Goal: Transaction & Acquisition: Purchase product/service

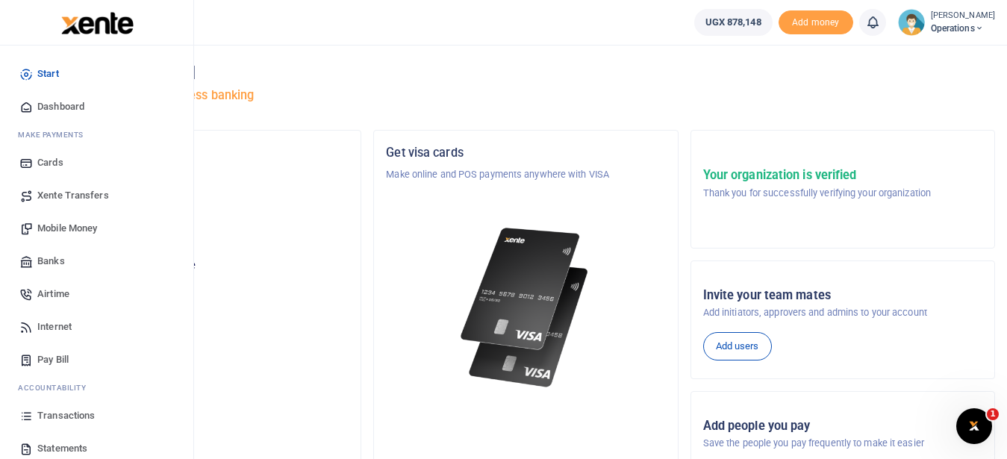
click at [85, 231] on span "Mobile Money" at bounding box center [67, 228] width 60 height 15
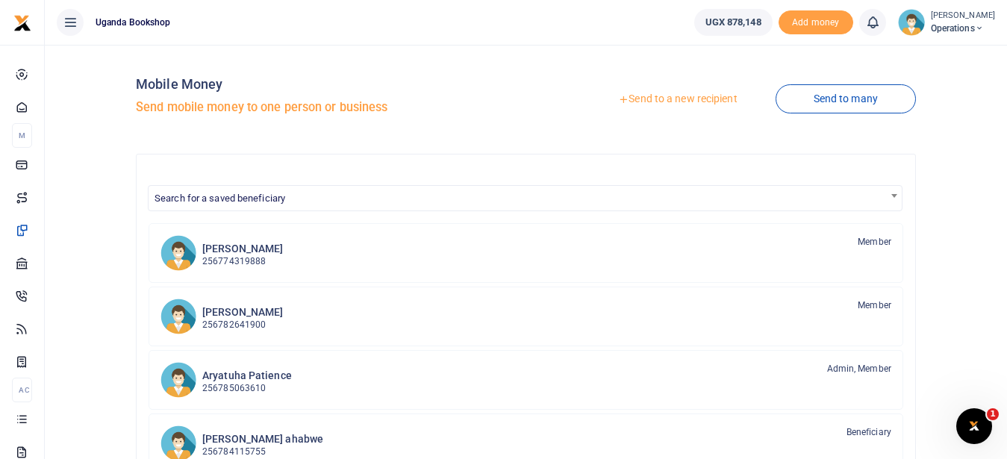
click at [700, 96] on link "Send to a new recipient" at bounding box center [677, 99] width 195 height 27
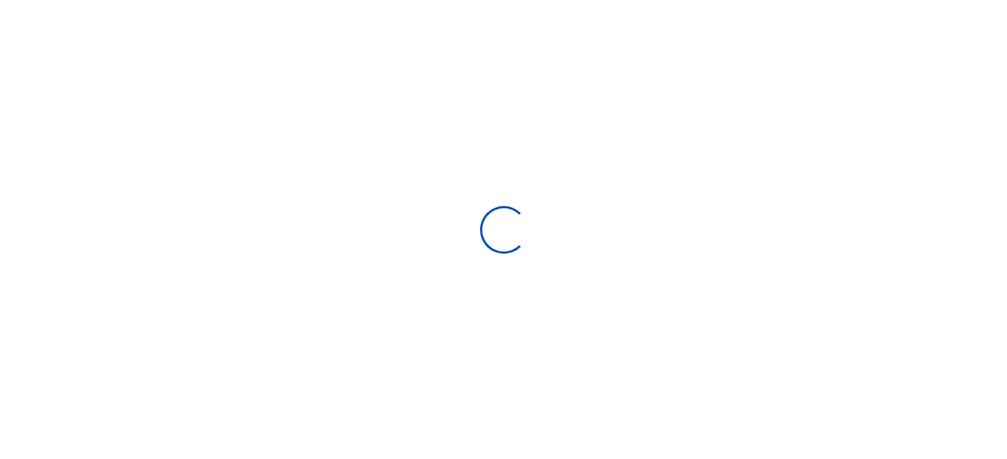
select select "Loading bundles"
select select
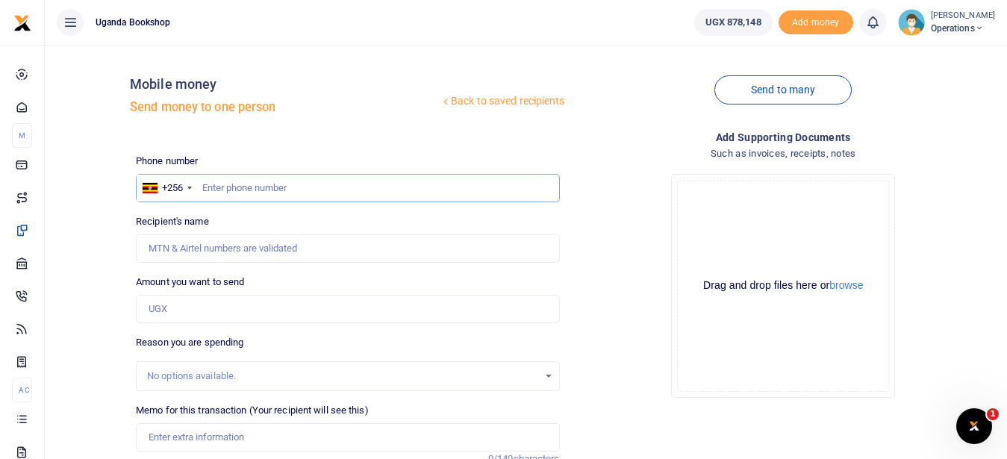
click at [266, 193] on input "text" at bounding box center [347, 188] width 423 height 28
type input "0777466661"
type input "Winie Nambi"
type input "0777466661"
click at [176, 304] on input "Amount you want to send" at bounding box center [347, 309] width 423 height 28
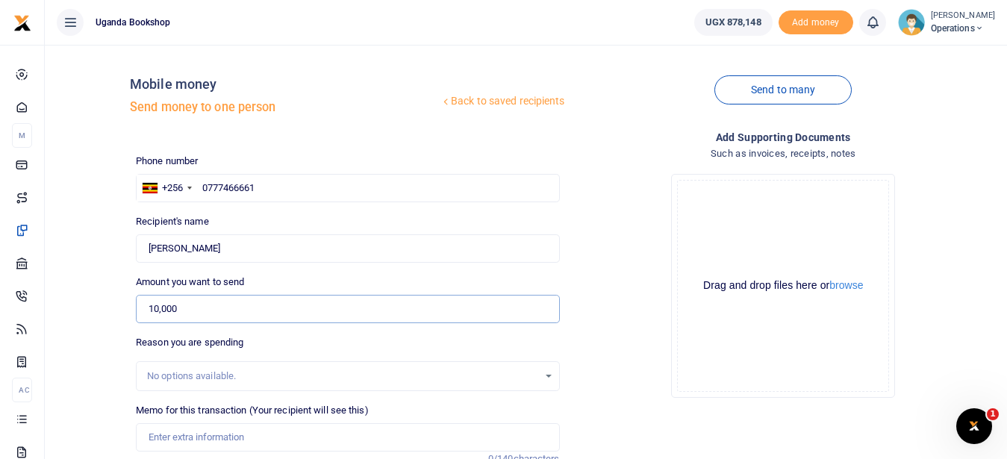
type input "10,000"
click at [211, 446] on input "Memo for this transaction (Your recipient will see this)" at bounding box center [347, 437] width 423 height 28
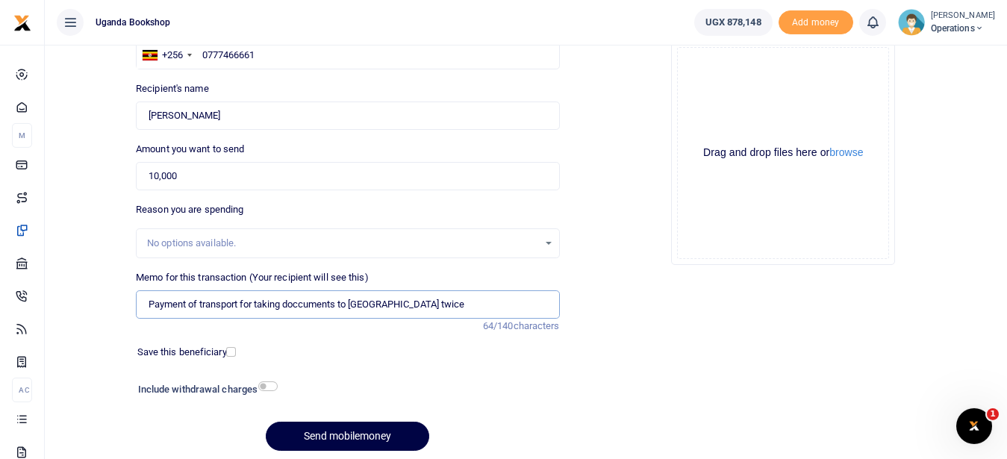
scroll to position [174, 0]
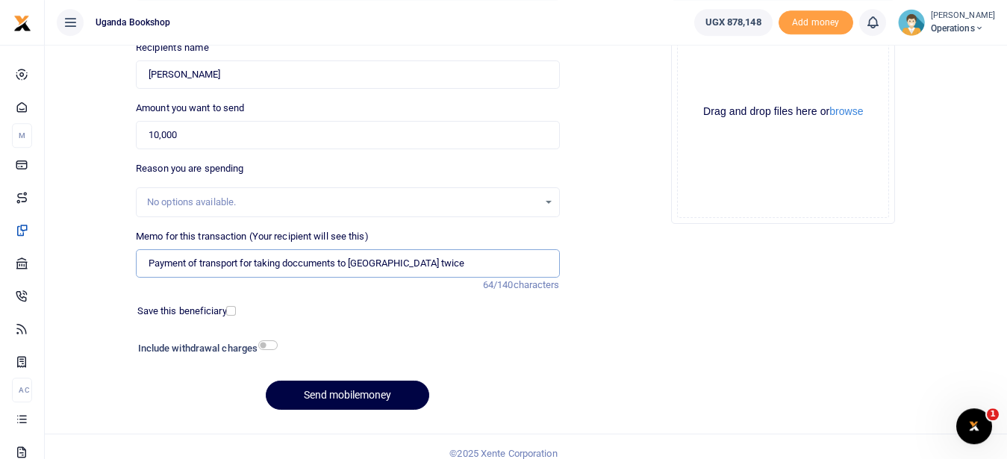
type input "Payment of transport for taking doccuments to Church House twice"
click at [264, 347] on input "checkbox" at bounding box center [267, 345] width 19 height 10
checkbox input "true"
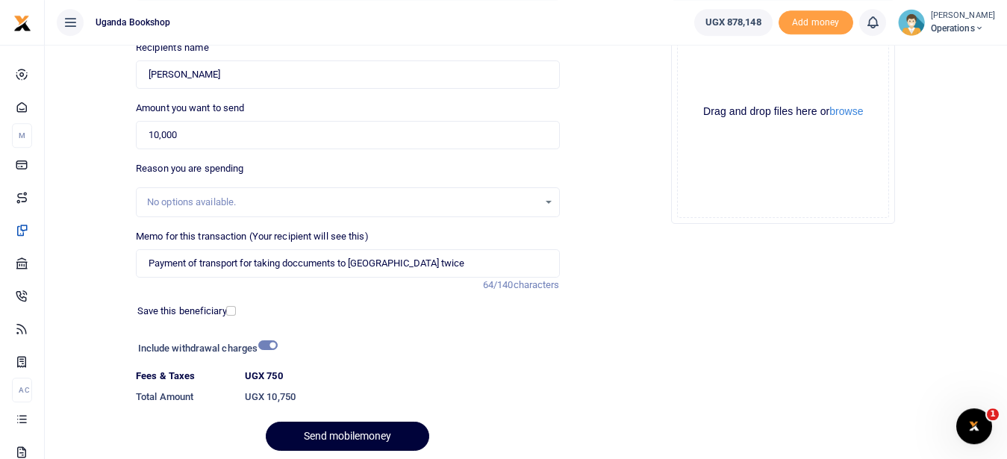
click at [334, 435] on button "Send mobilemoney" at bounding box center [347, 436] width 163 height 29
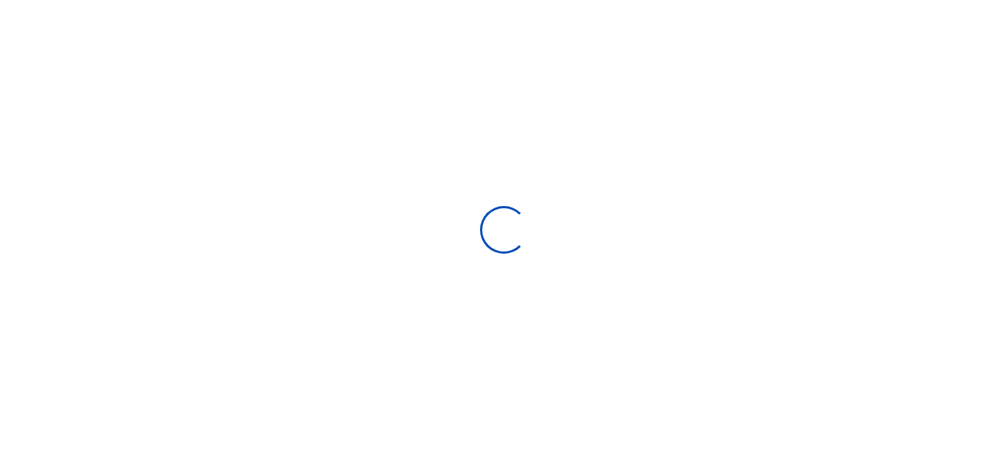
select select "Loading bundles"
select select
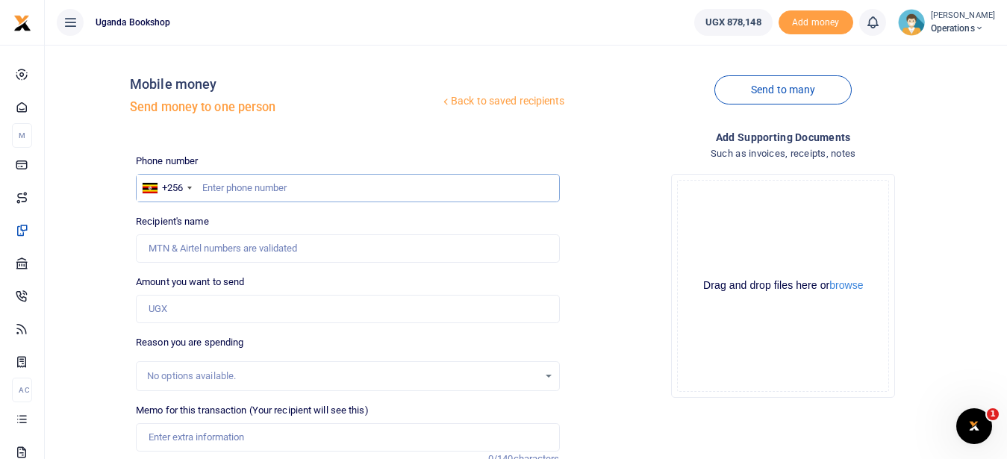
click at [219, 190] on input "text" at bounding box center [347, 188] width 423 height 28
type input "0705038858"
click at [168, 309] on input "Amount you want to send" at bounding box center [347, 309] width 423 height 28
type input "12,000"
type input "Rittah Mbabazi"
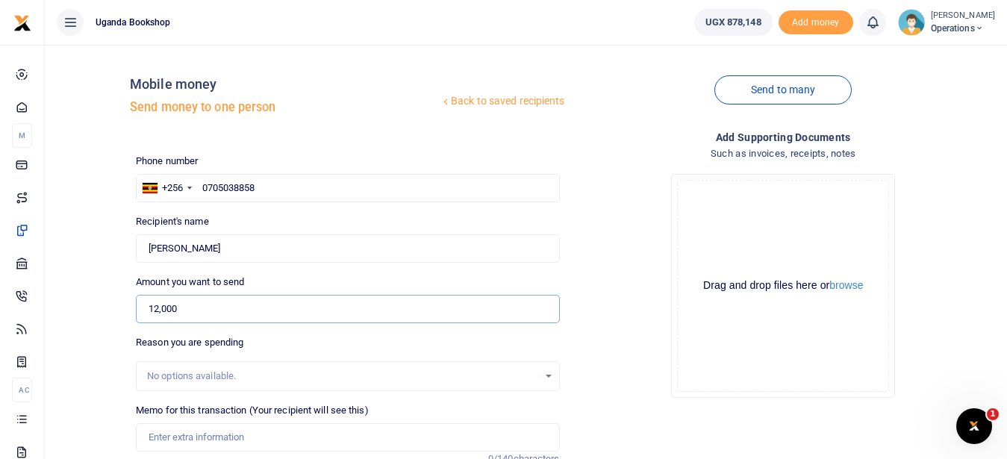
type input "12,000"
click at [193, 432] on input "Memo for this transaction (Your recipient will see this)" at bounding box center [347, 437] width 423 height 28
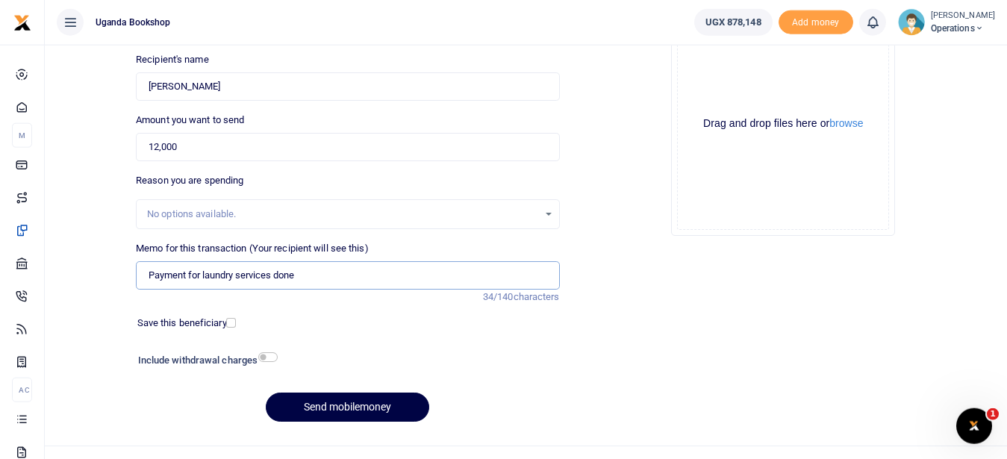
scroll to position [166, 0]
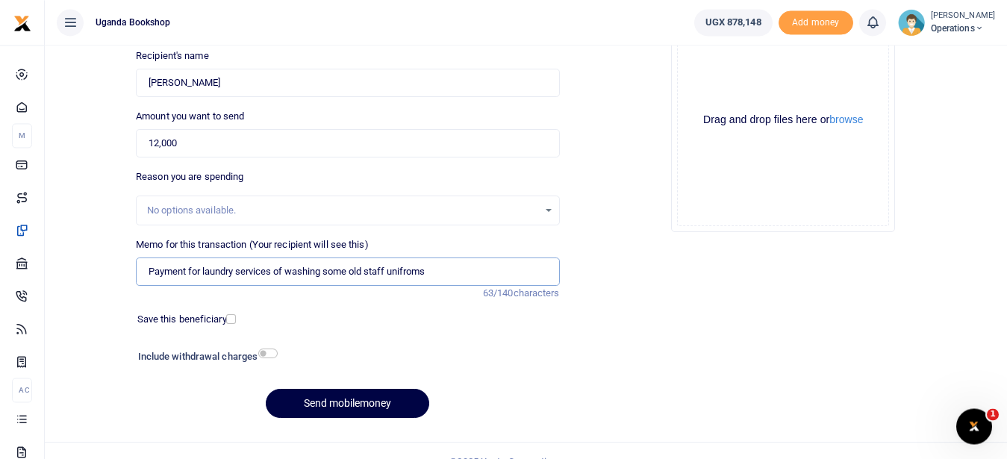
type input "Payment for laundry services of washing some old staff unifroms"
click at [265, 352] on input "checkbox" at bounding box center [267, 354] width 19 height 10
checkbox input "true"
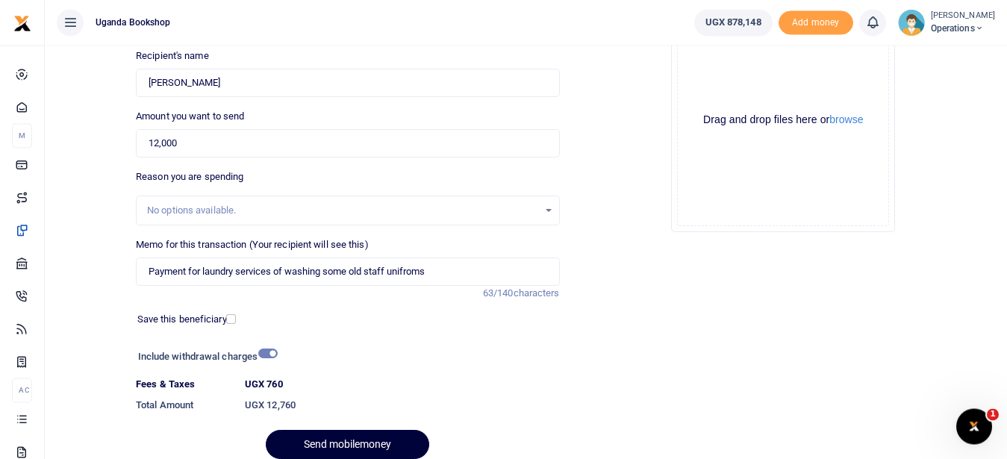
click at [369, 437] on button "Send mobilemoney" at bounding box center [347, 444] width 163 height 29
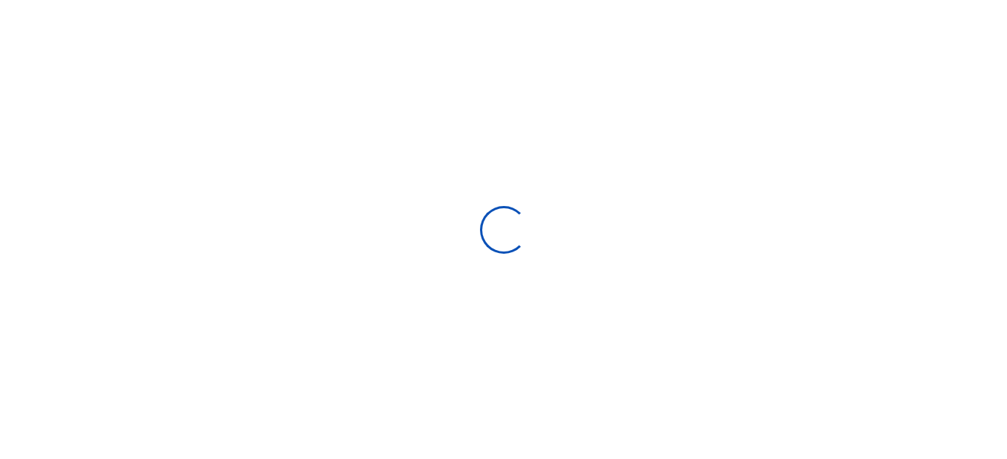
select select
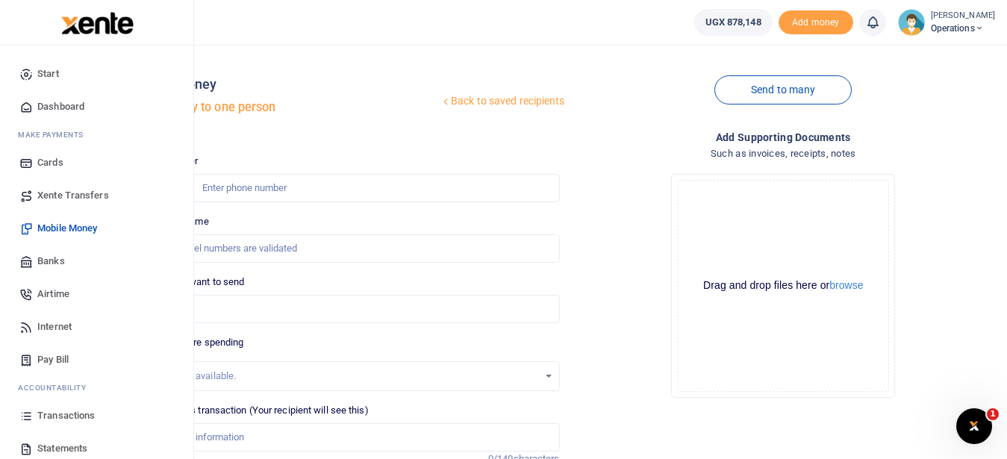
click at [78, 416] on span "Transactions" at bounding box center [65, 415] width 57 height 15
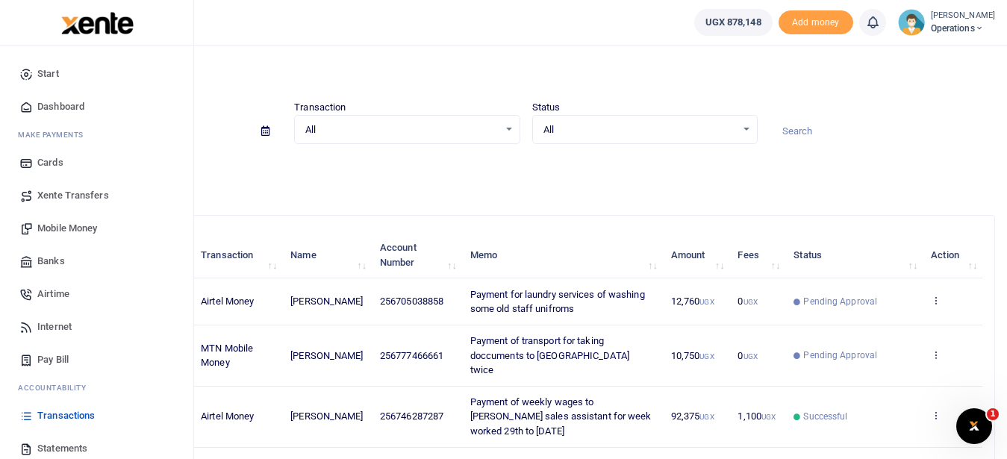
click at [67, 232] on span "Mobile Money" at bounding box center [67, 228] width 60 height 15
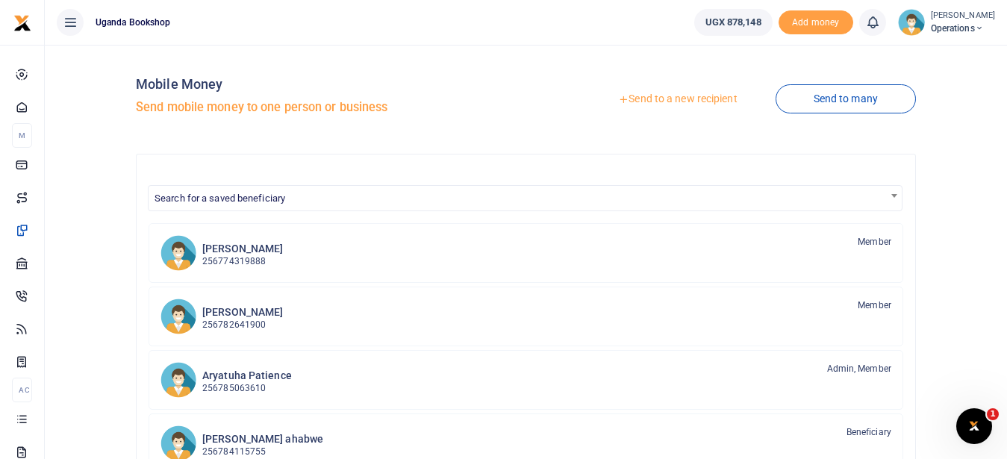
click at [692, 100] on link "Send to a new recipient" at bounding box center [677, 99] width 195 height 27
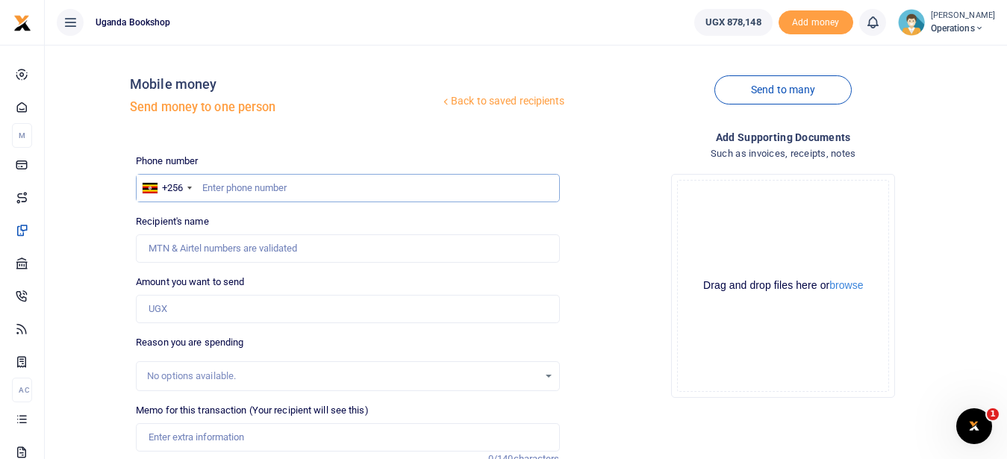
click at [209, 183] on input "text" at bounding box center [347, 188] width 423 height 28
type input "0785461303"
type input "Davies Wabuluka"
type input "0785461303"
click at [178, 311] on input "Amount you want to send" at bounding box center [347, 309] width 423 height 28
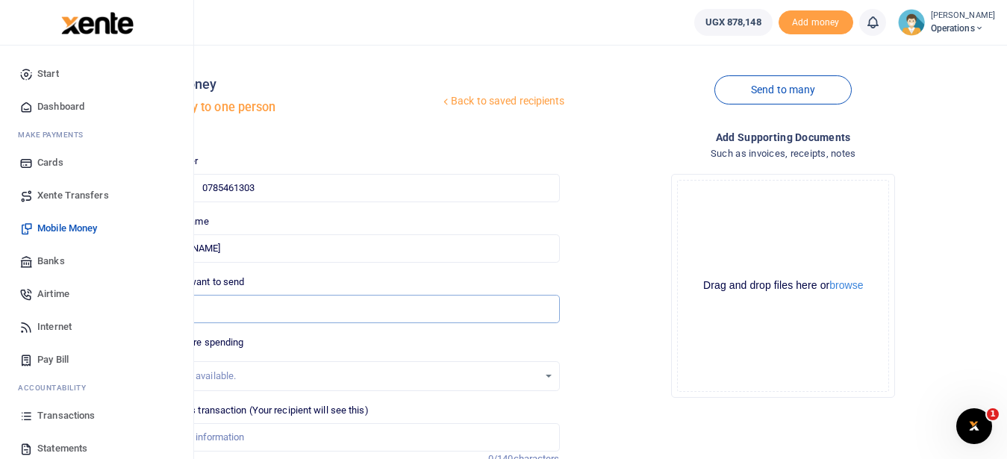
type input "10,000"
click at [74, 417] on span "Transactions" at bounding box center [65, 415] width 57 height 15
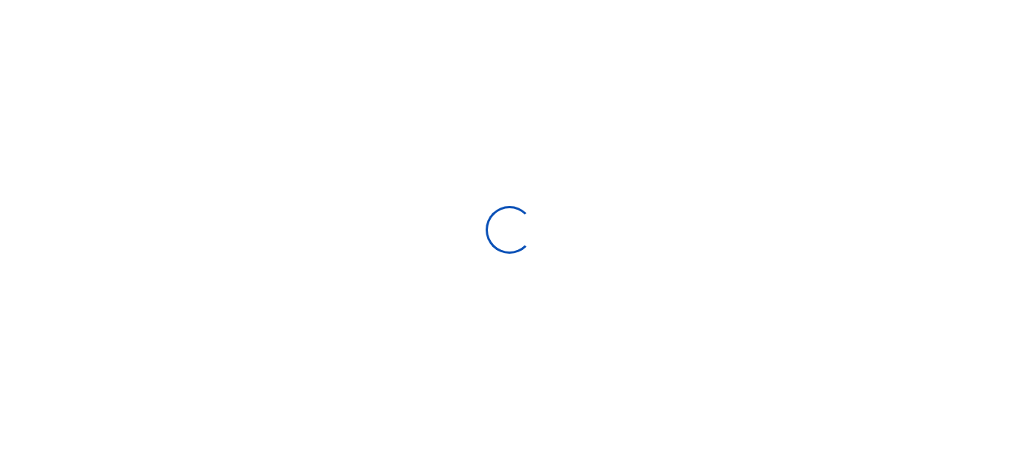
type input "09/09/2025 - 10/08/2025"
select select
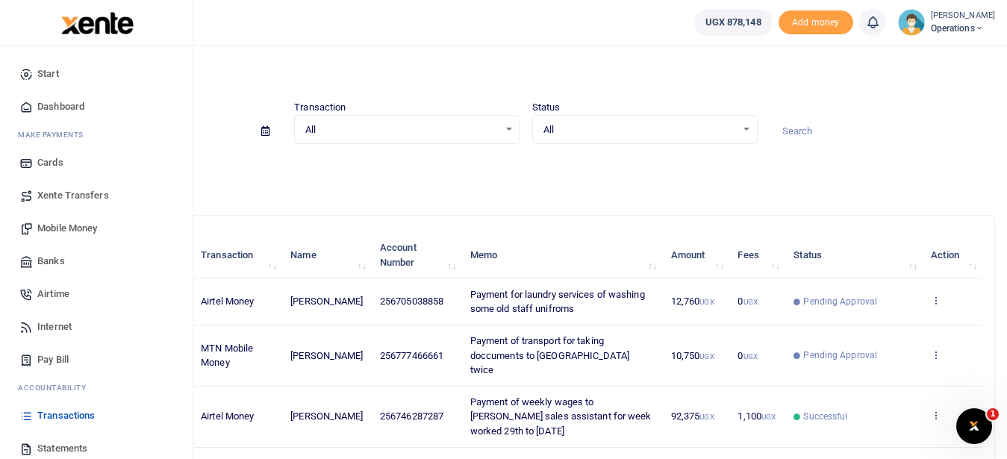
click at [76, 222] on span "Mobile Money" at bounding box center [67, 228] width 60 height 15
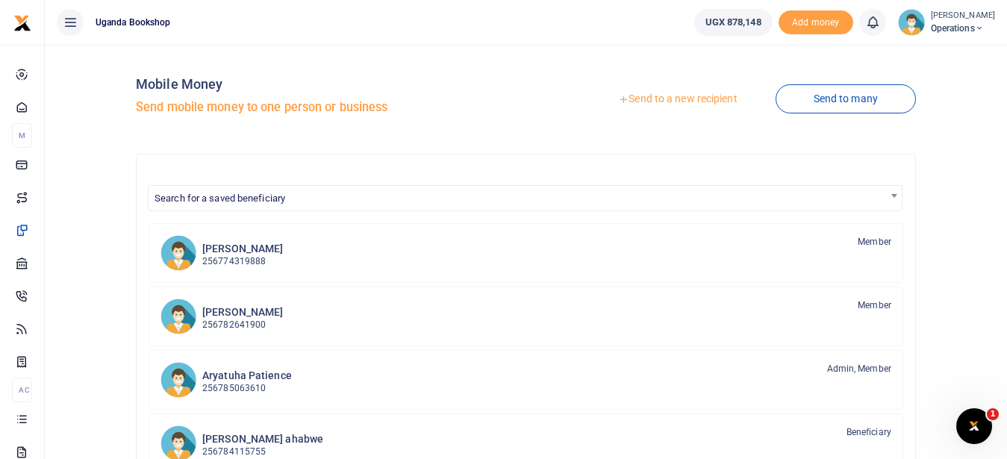
click at [671, 96] on link "Send to a new recipient" at bounding box center [677, 99] width 195 height 27
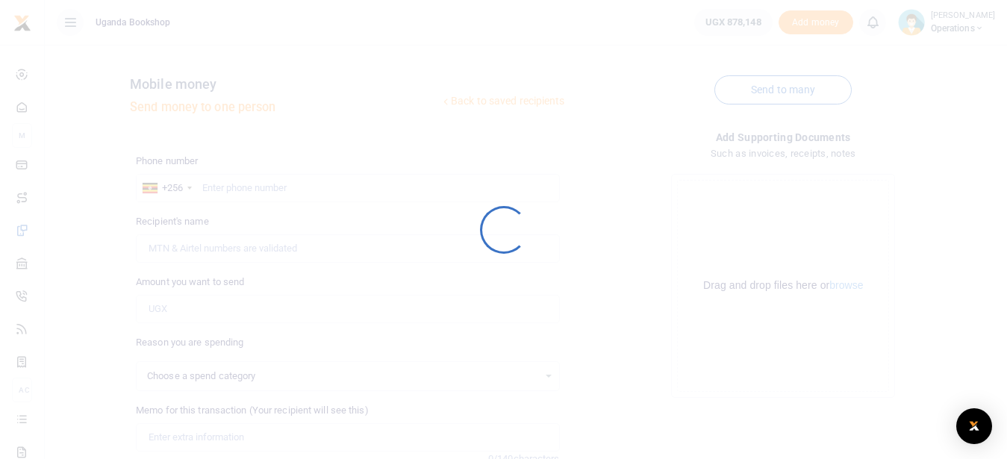
select select
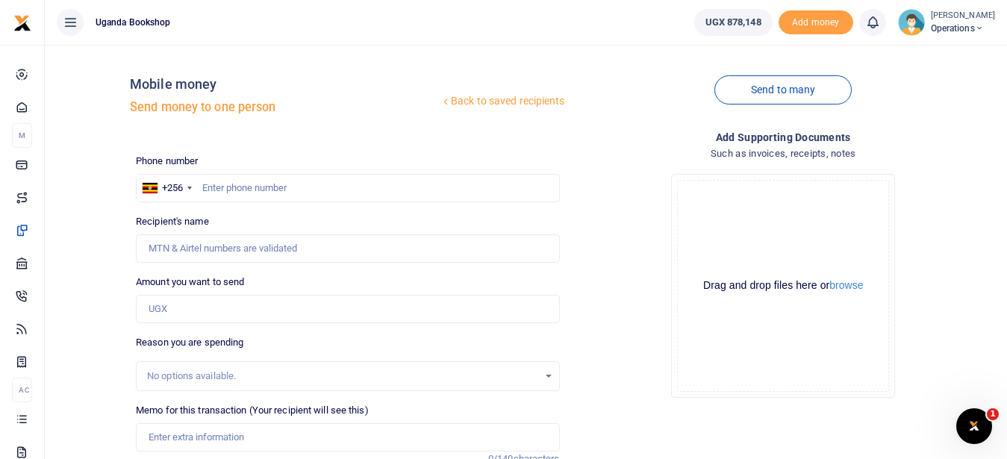
click at [209, 187] on div at bounding box center [503, 229] width 1007 height 459
click at [210, 195] on input "text" at bounding box center [347, 188] width 423 height 28
type input "0785461303"
type input "Davies Wabuluka"
type input "0785461303"
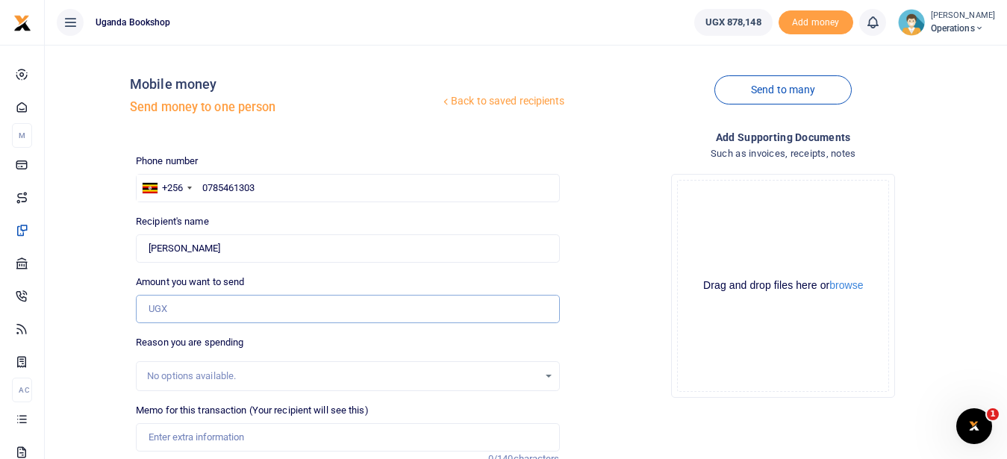
click at [180, 305] on input "Amount you want to send" at bounding box center [347, 309] width 423 height 28
type input "10,000"
click at [160, 443] on input "Memo for this transaction (Your recipient will see this)" at bounding box center [347, 437] width 423 height 28
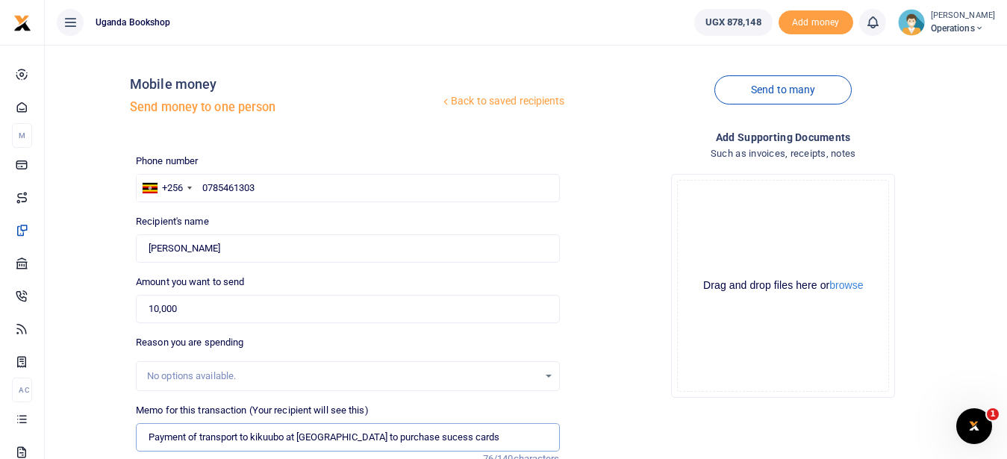
click at [431, 436] on input "Payment of transport to kikuubo at Sango stationers to purchase sucess cards" at bounding box center [347, 437] width 423 height 28
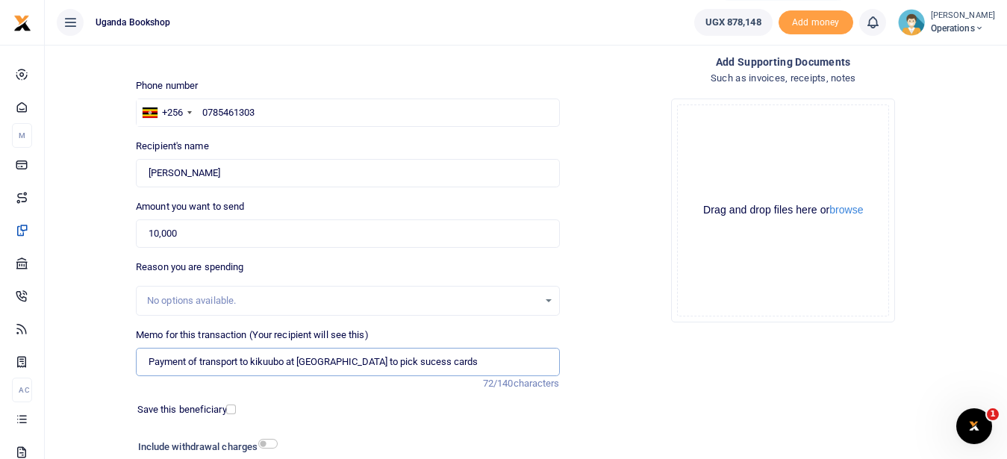
scroll to position [84, 0]
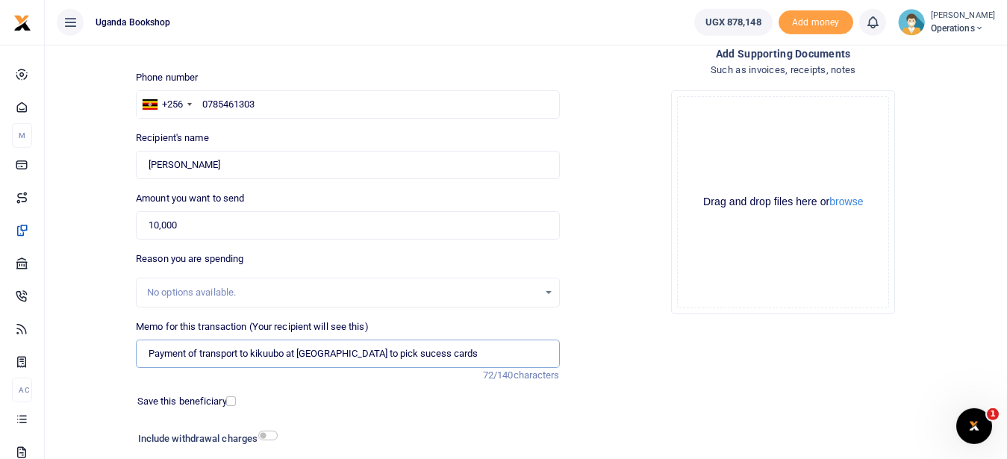
type input "Payment of transport to kikuubo at Sango stationers to pick sucess cards"
click at [275, 437] on input "checkbox" at bounding box center [267, 436] width 19 height 10
checkbox input "true"
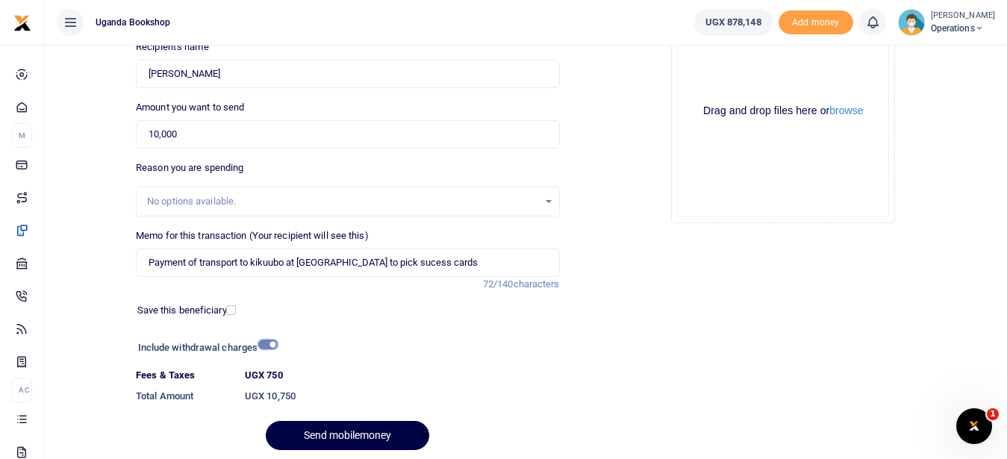
scroll to position [228, 0]
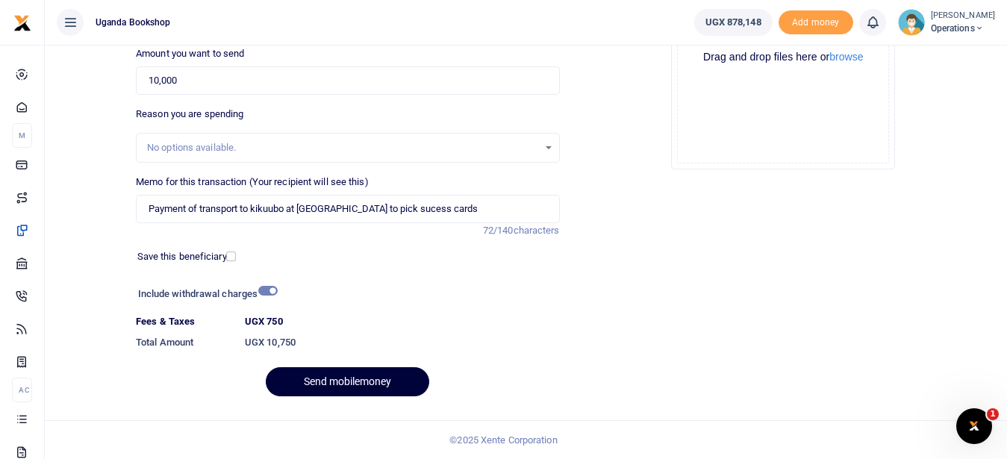
click at [335, 375] on button "Send mobilemoney" at bounding box center [347, 381] width 163 height 29
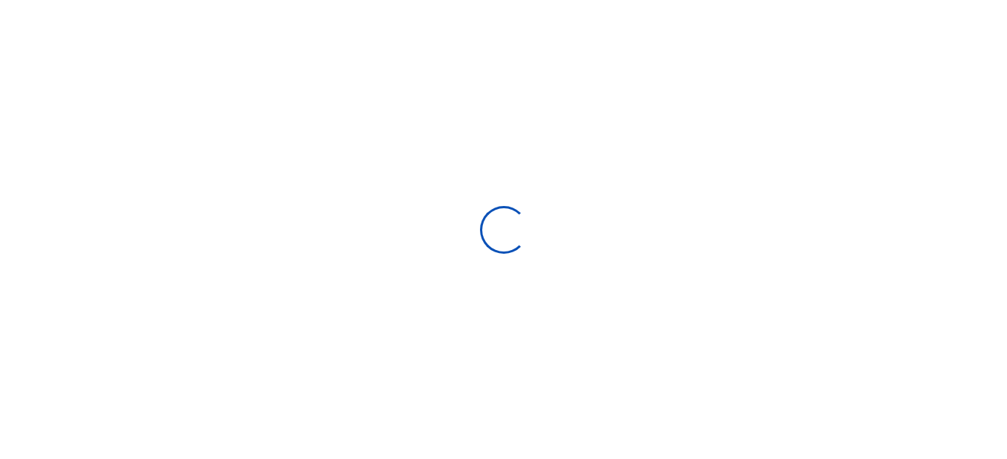
select select "Loading bundles"
select select
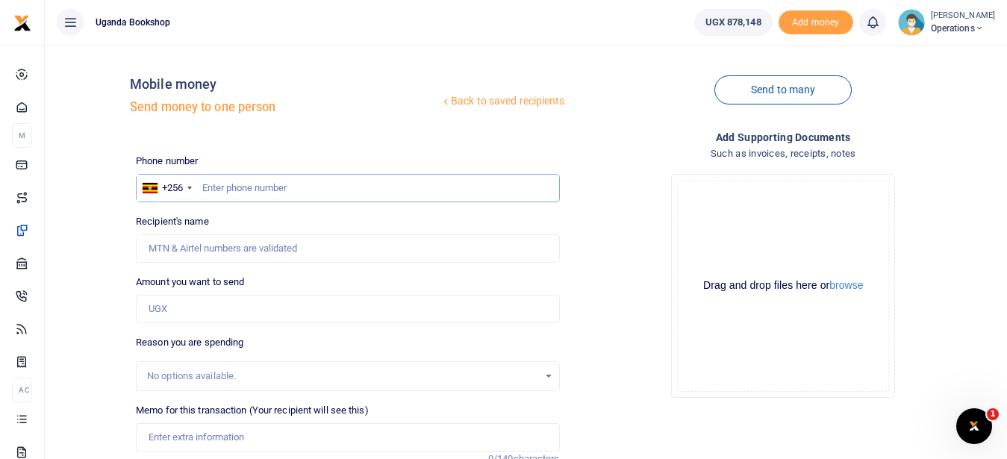
click at [216, 186] on input "text" at bounding box center [347, 188] width 423 height 28
type input "0751378485"
click at [171, 312] on input "Amount you want to send" at bounding box center [347, 309] width 423 height 28
type input "2,500"
type input "[PERSON_NAME]"
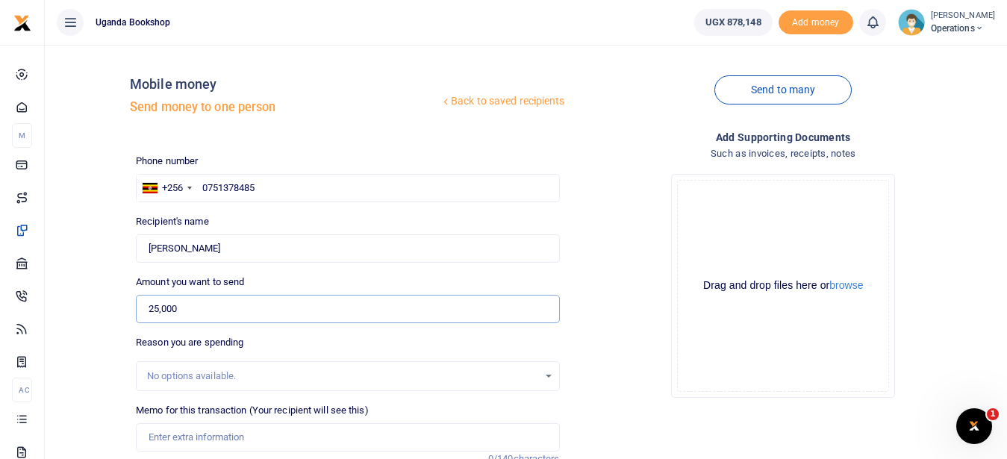
type input "25,000"
click at [182, 440] on input "Memo for this transaction (Your recipient will see this)" at bounding box center [347, 437] width 423 height 28
type input "Payment of transport to attend burial of the loss of tenant 4Gs husband in"
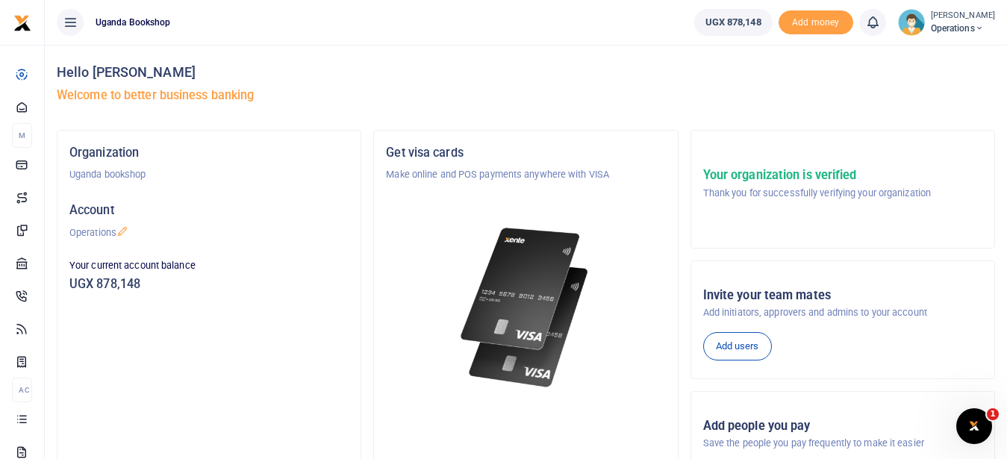
click at [403, 116] on div "Hello [PERSON_NAME] Welcome to better business banking" at bounding box center [526, 87] width 938 height 85
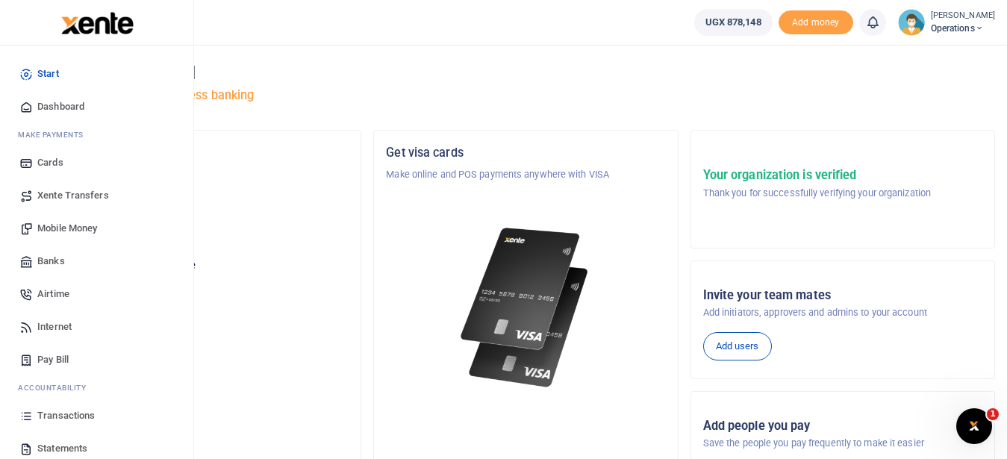
click at [89, 413] on span "Transactions" at bounding box center [65, 415] width 57 height 15
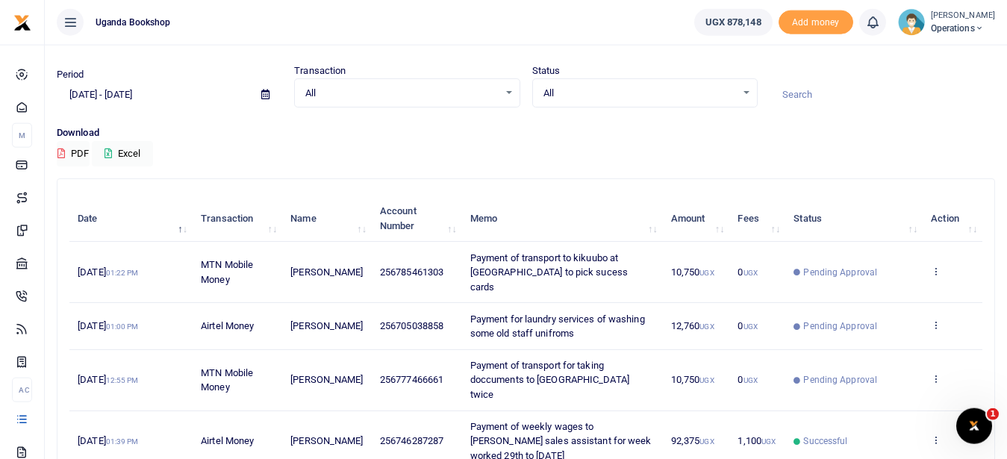
scroll to position [21, 0]
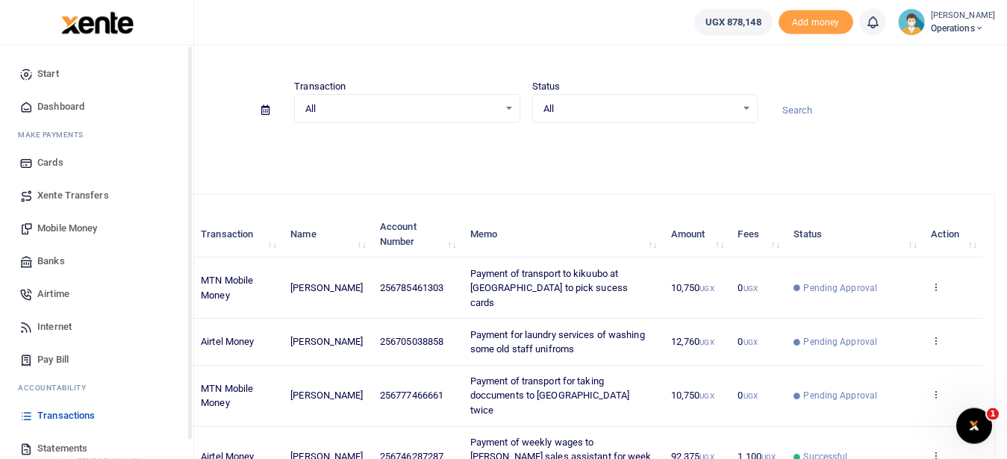
click at [82, 228] on span "Mobile Money" at bounding box center [67, 228] width 60 height 15
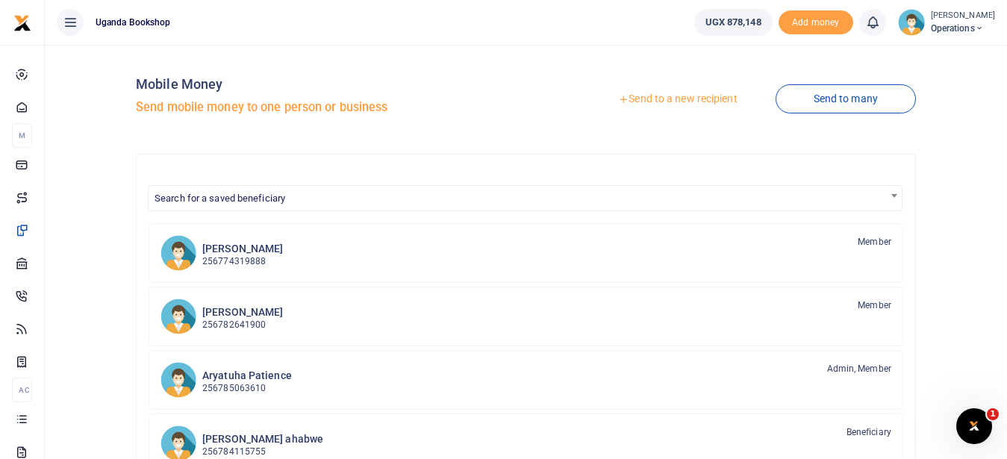
click at [687, 92] on link "Send to a new recipient" at bounding box center [677, 99] width 195 height 27
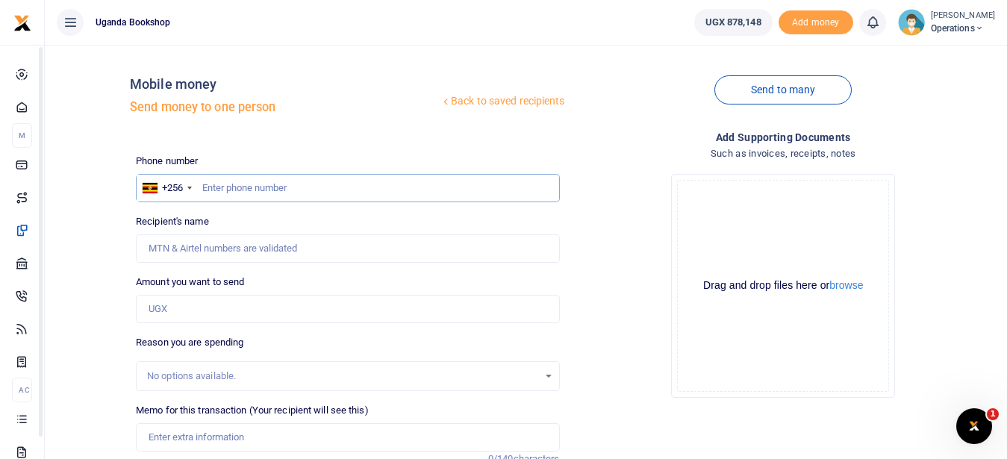
click at [241, 190] on input "text" at bounding box center [347, 188] width 423 height 28
type input "0751378485"
type input "[PERSON_NAME]"
type input "0751378485"
click at [201, 319] on input "Amount you want to send" at bounding box center [347, 309] width 423 height 28
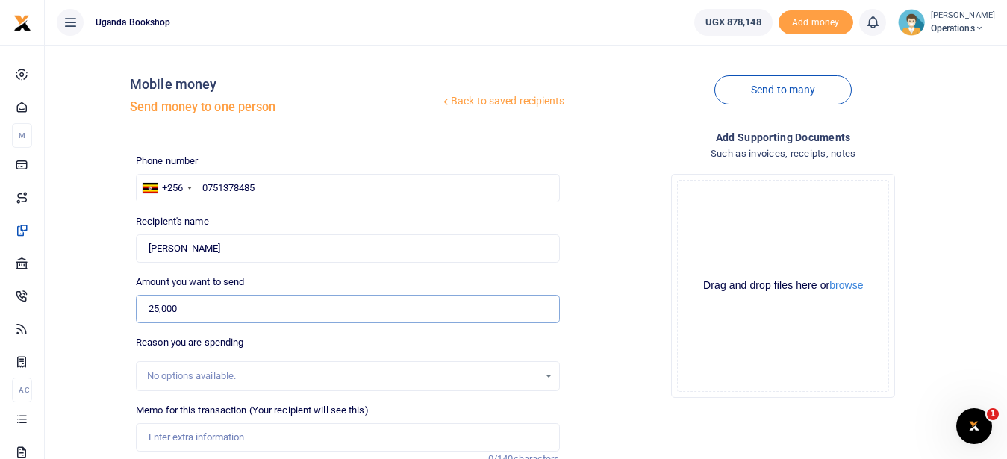
type input "25,000"
click at [220, 438] on input "Memo for this transaction (Your recipient will see this)" at bounding box center [347, 437] width 423 height 28
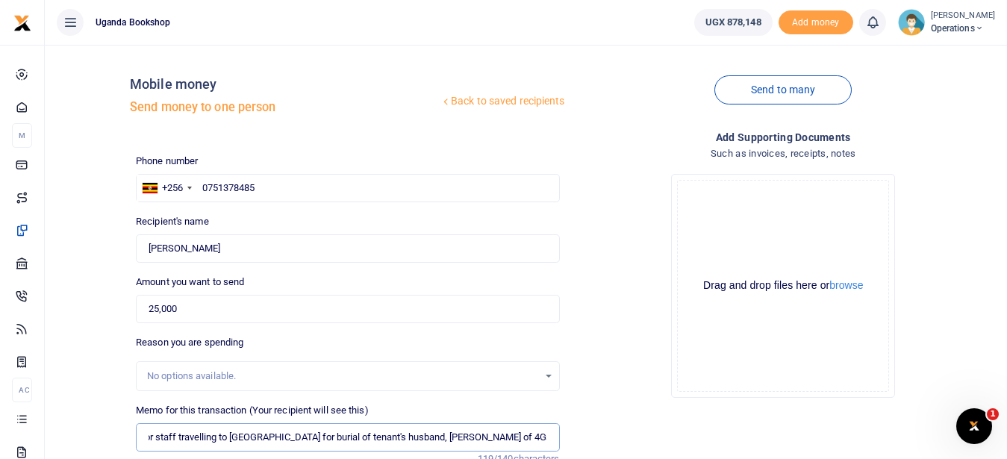
scroll to position [175, 0]
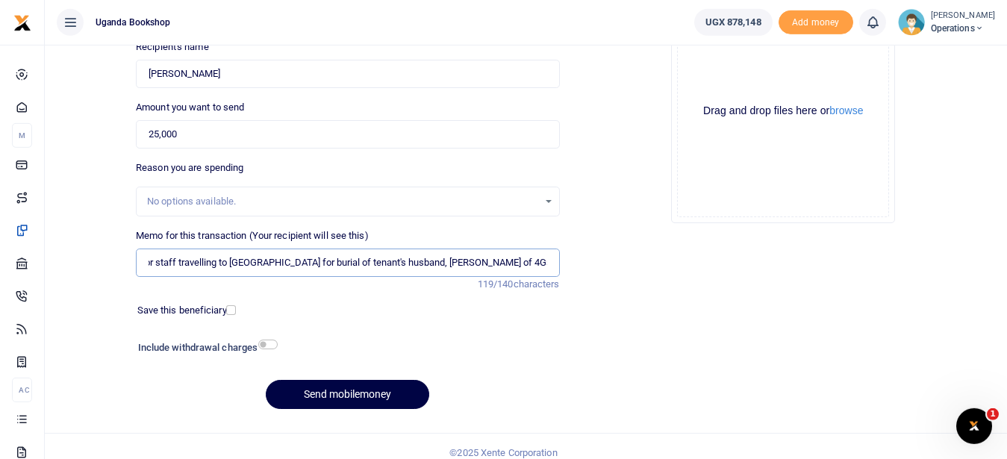
type input "Payment of transport for staff travelling to Kasanda for burial of tenant's hus…"
click at [269, 346] on input "checkbox" at bounding box center [267, 345] width 19 height 10
checkbox input "true"
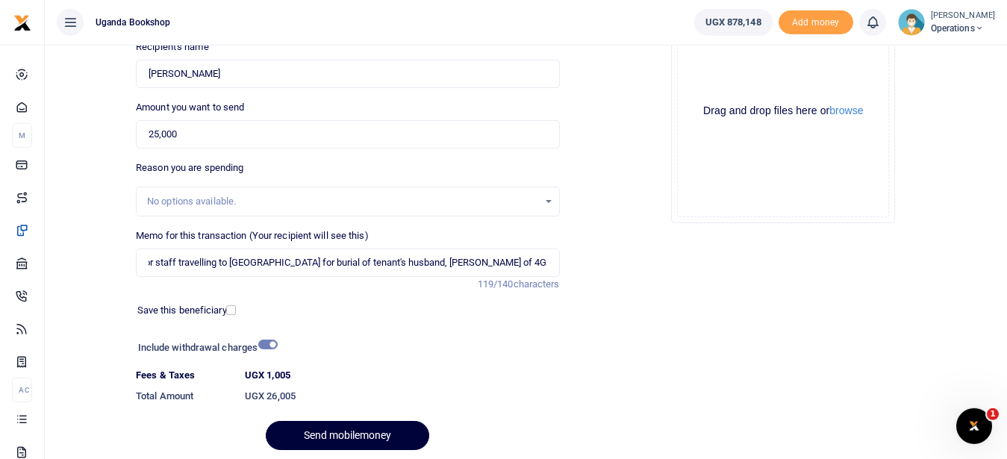
click at [321, 429] on button "Send mobilemoney" at bounding box center [347, 435] width 163 height 29
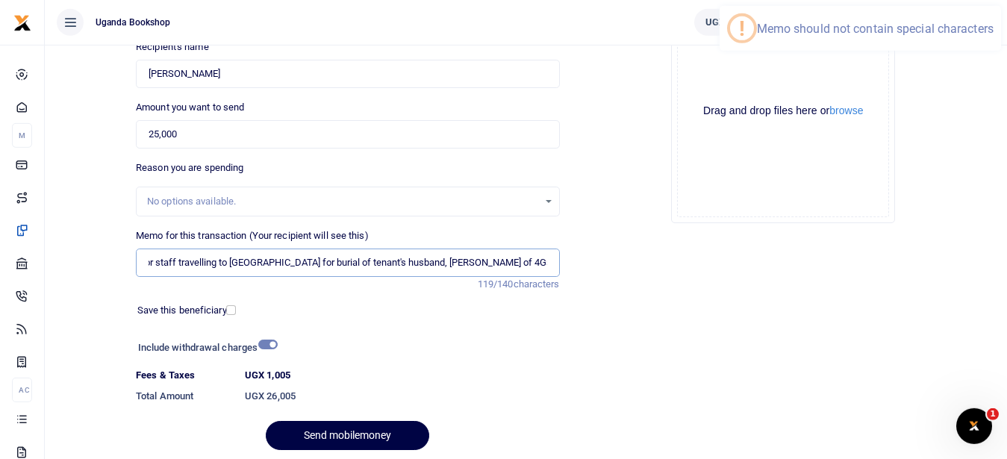
click at [402, 261] on input "Payment of transport for staff travelling to Kasanda for burial of tenant's hus…" at bounding box center [347, 263] width 423 height 28
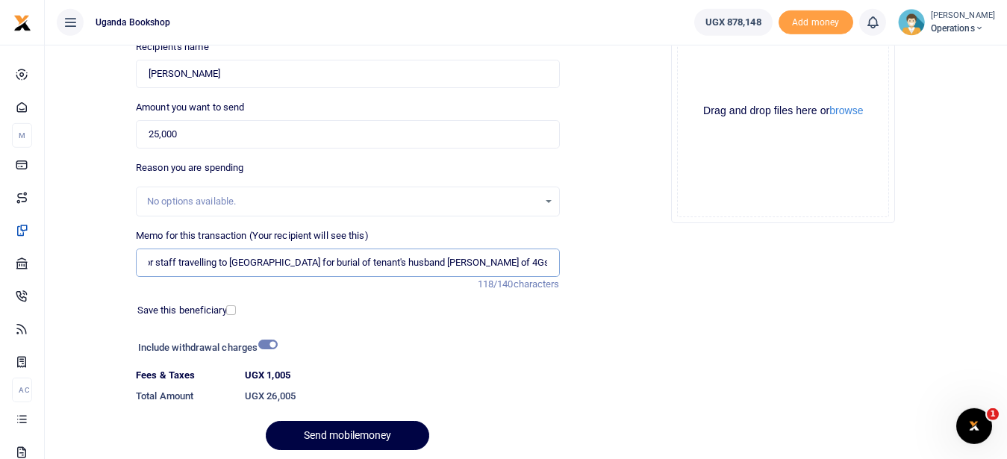
scroll to position [0, 97]
click at [357, 437] on button "Send mobilemoney" at bounding box center [347, 435] width 163 height 29
click at [357, 437] on div "Send mobilemoney" at bounding box center [347, 435] width 423 height 29
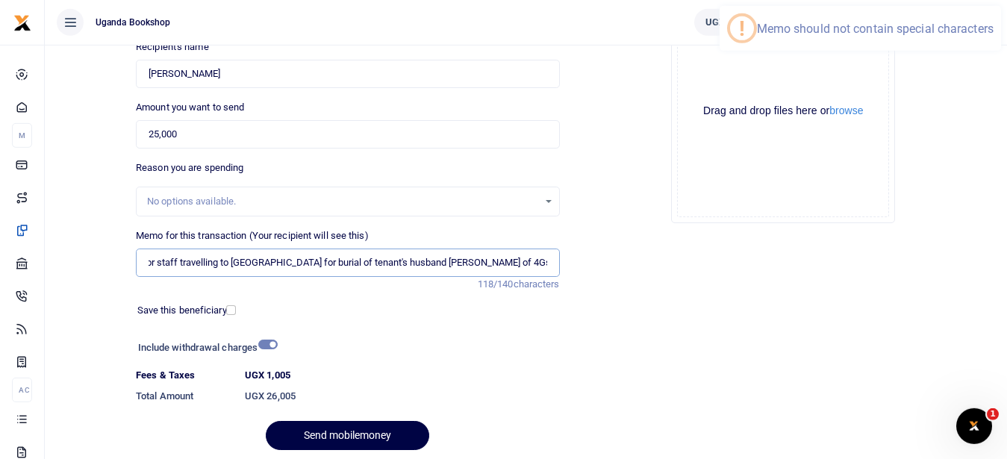
click at [358, 260] on input "Payment of transport for staff travelling to Kasanda for burial of tenant's hus…" at bounding box center [347, 263] width 423 height 28
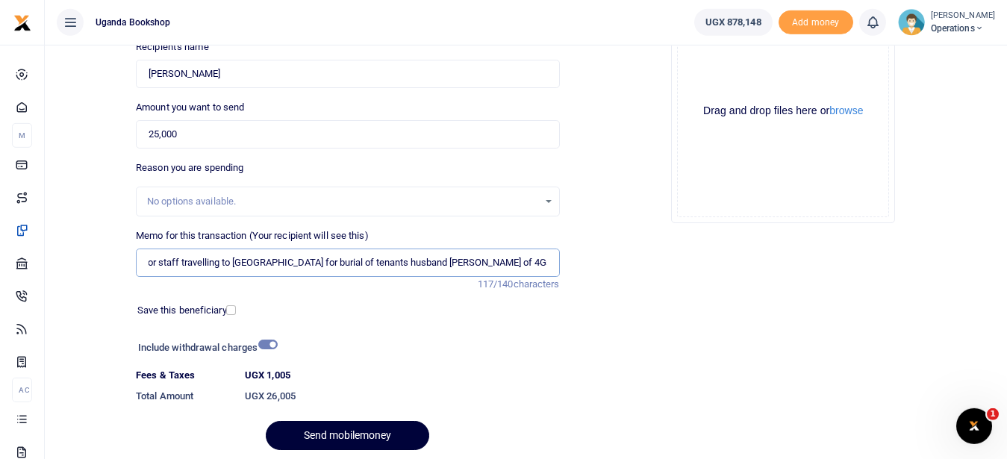
type input "Payment of transport for staff travelling to [GEOGRAPHIC_DATA] for burial of te…"
click at [356, 430] on button "Send mobilemoney" at bounding box center [347, 435] width 163 height 29
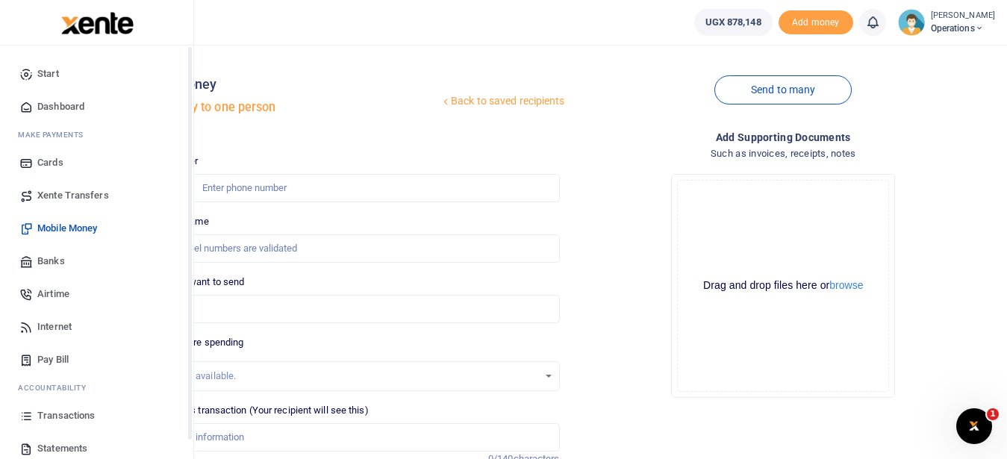
click at [49, 415] on span "Transactions" at bounding box center [65, 415] width 57 height 15
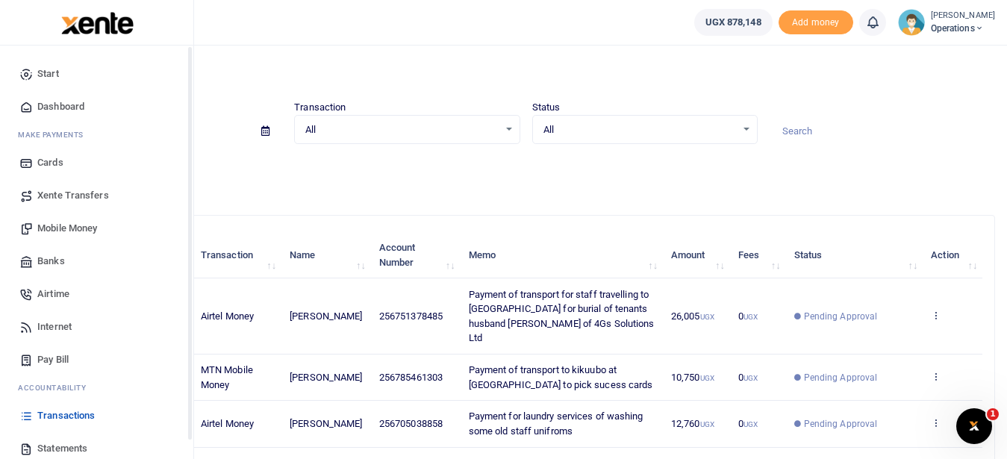
click at [78, 225] on span "Mobile Money" at bounding box center [67, 228] width 60 height 15
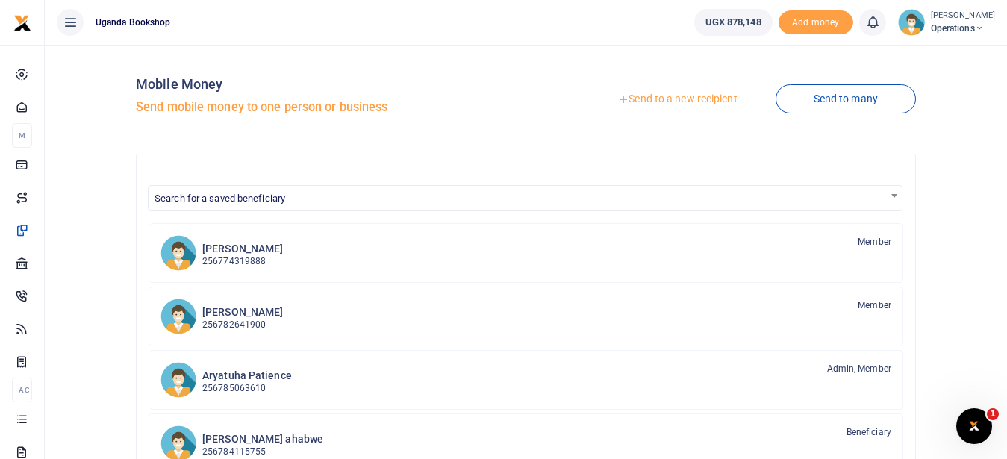
click at [669, 104] on link "Send to a new recipient" at bounding box center [677, 99] width 195 height 27
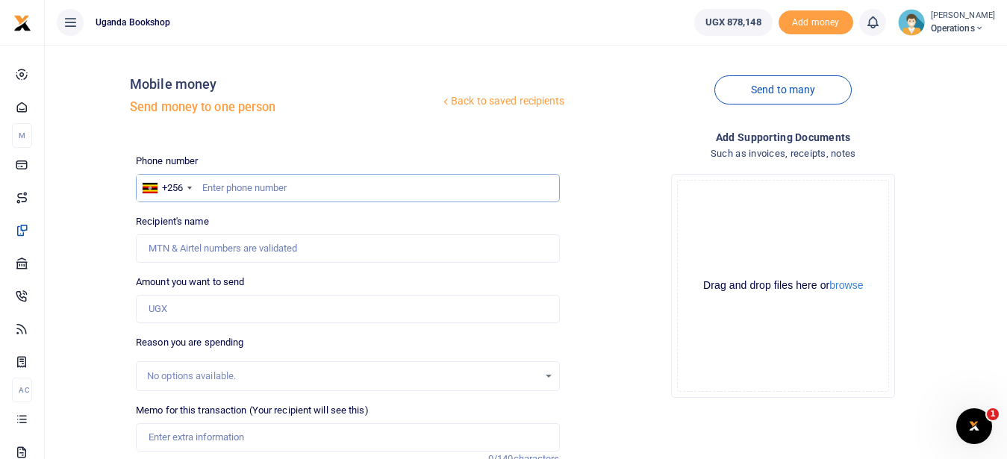
click at [254, 188] on input "text" at bounding box center [347, 188] width 423 height 28
type input "0752990288"
click at [178, 313] on input "Amount you want to send" at bounding box center [347, 309] width 423 height 28
type input "50"
type input "[PERSON_NAME]"
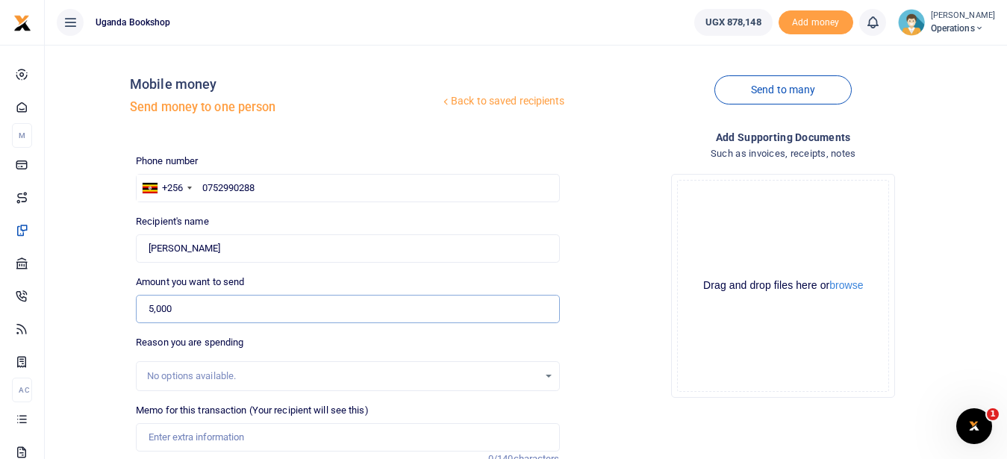
type input "5,000"
click at [182, 443] on input "Memo for this transaction (Your recipient will see this)" at bounding box center [347, 437] width 423 height 28
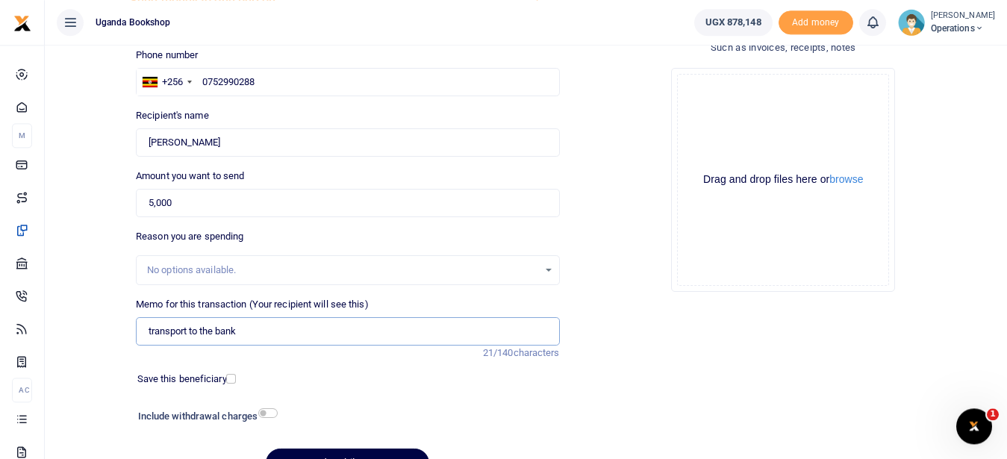
scroll to position [122, 0]
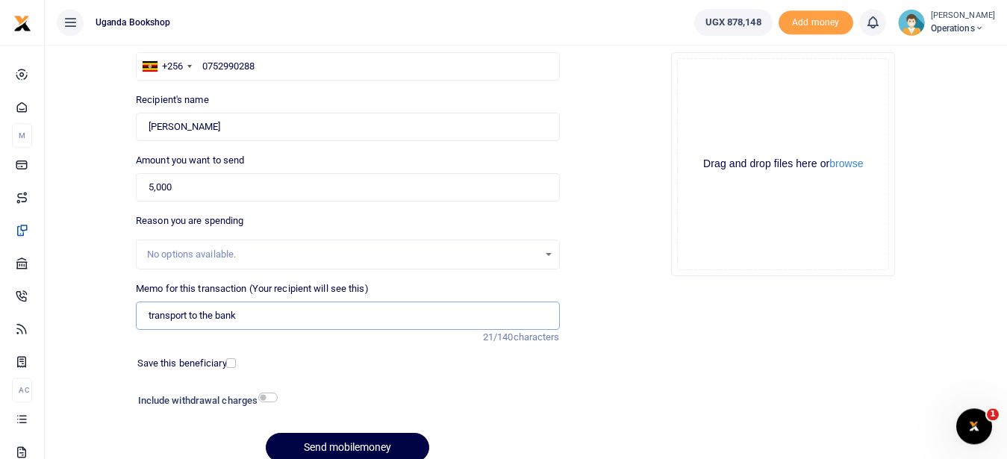
type input "transport to the bank"
click at [265, 396] on input "checkbox" at bounding box center [267, 398] width 19 height 10
checkbox input "true"
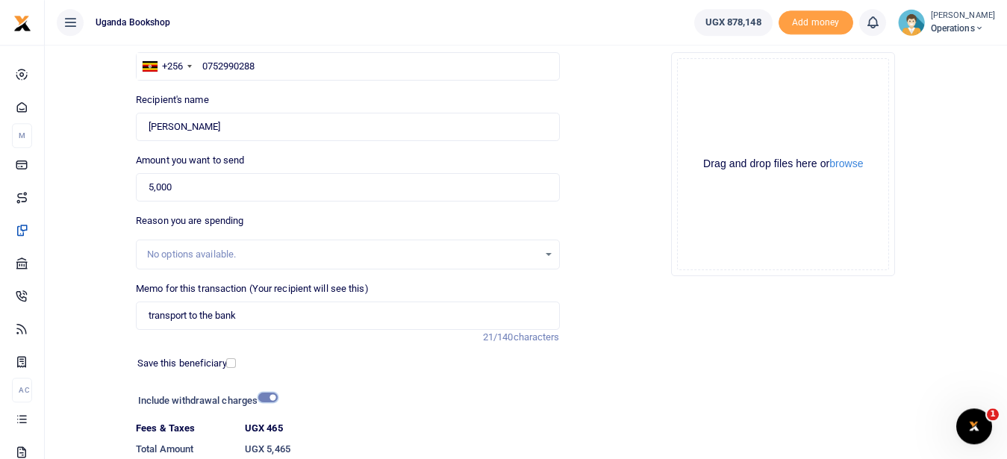
scroll to position [228, 0]
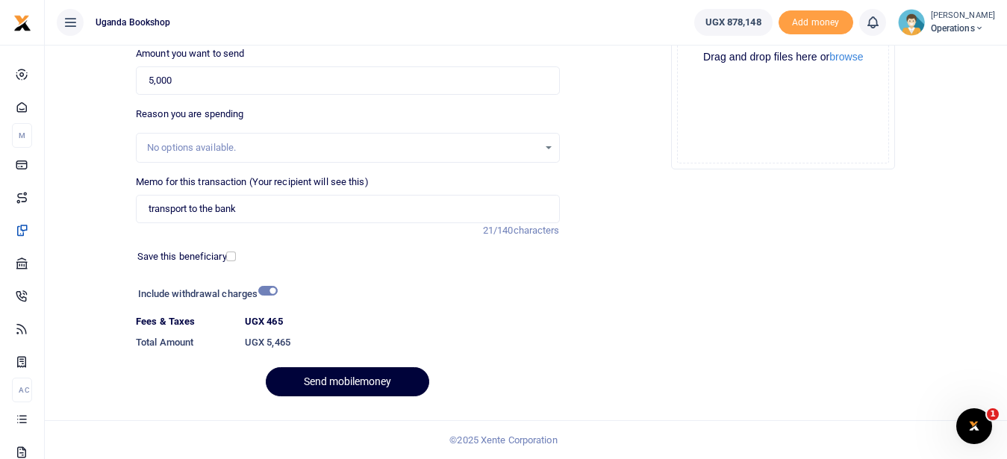
click at [341, 390] on button "Send mobilemoney" at bounding box center [347, 381] width 163 height 29
click at [341, 390] on div "Send mobilemoney" at bounding box center [347, 381] width 423 height 29
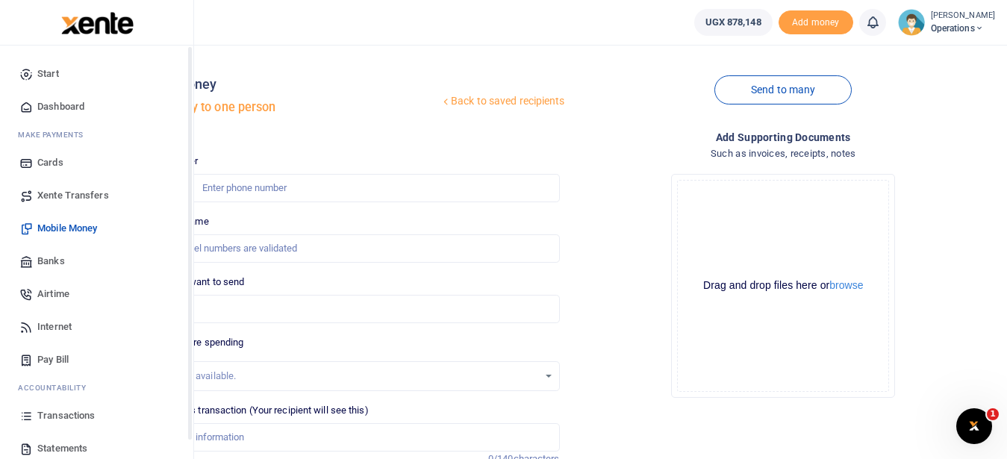
click at [74, 413] on span "Transactions" at bounding box center [65, 415] width 57 height 15
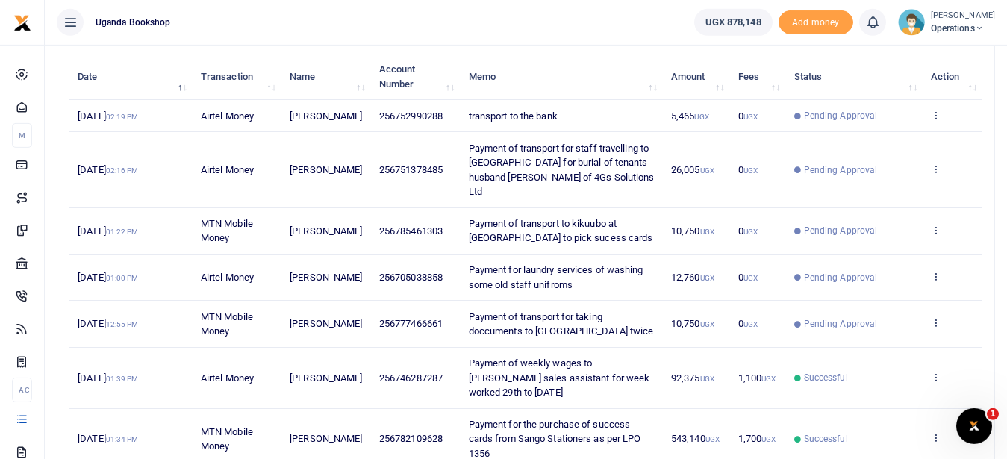
scroll to position [177, 0]
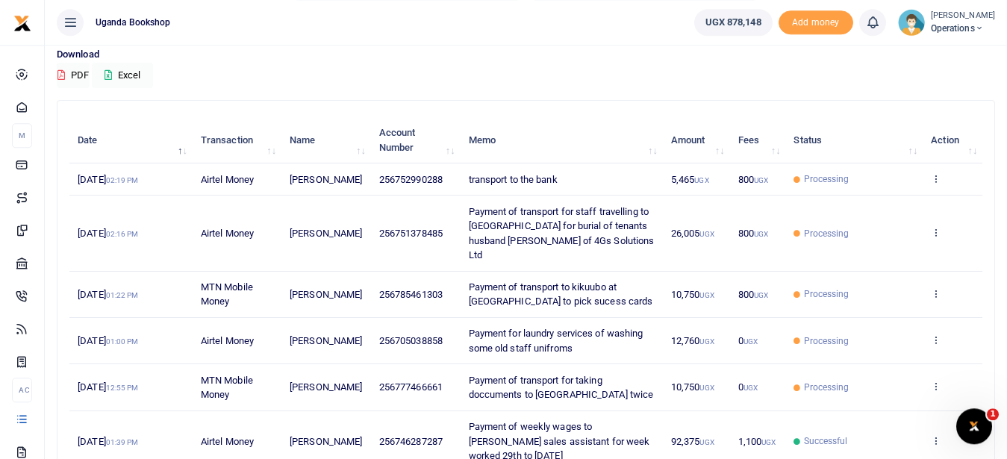
scroll to position [104, 0]
